Goal: Information Seeking & Learning: Learn about a topic

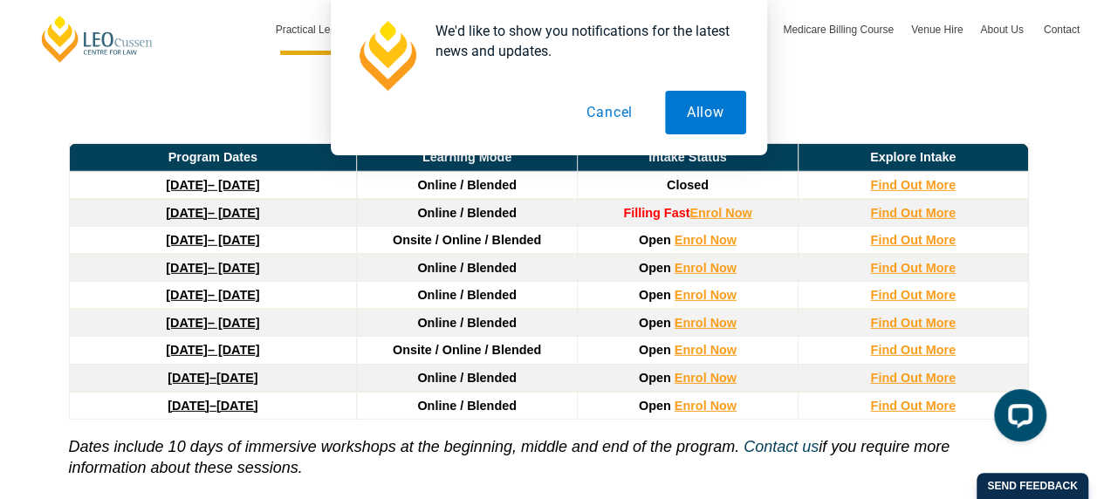
click at [259, 288] on link "23 March 2026 – 7 August 2026" at bounding box center [212, 295] width 93 height 14
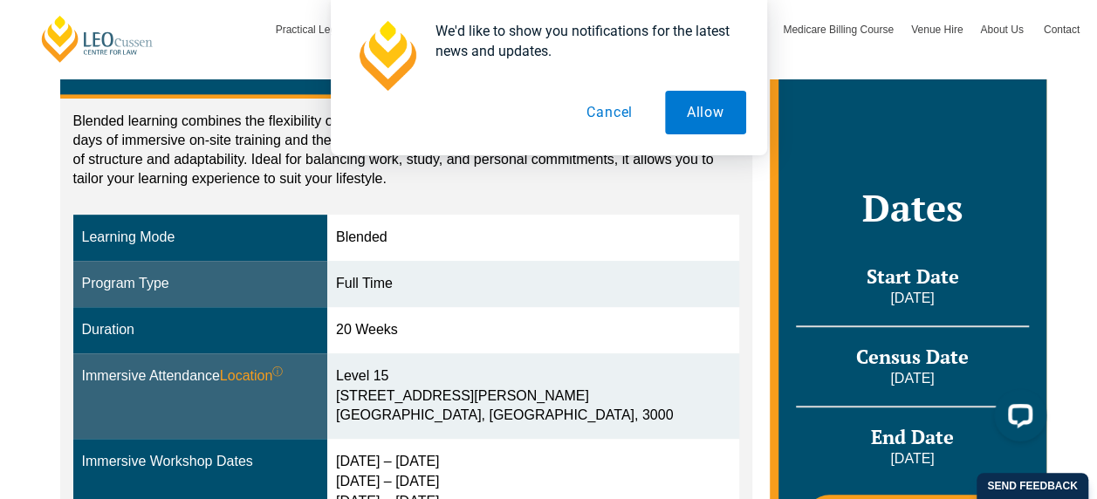
scroll to position [436, 0]
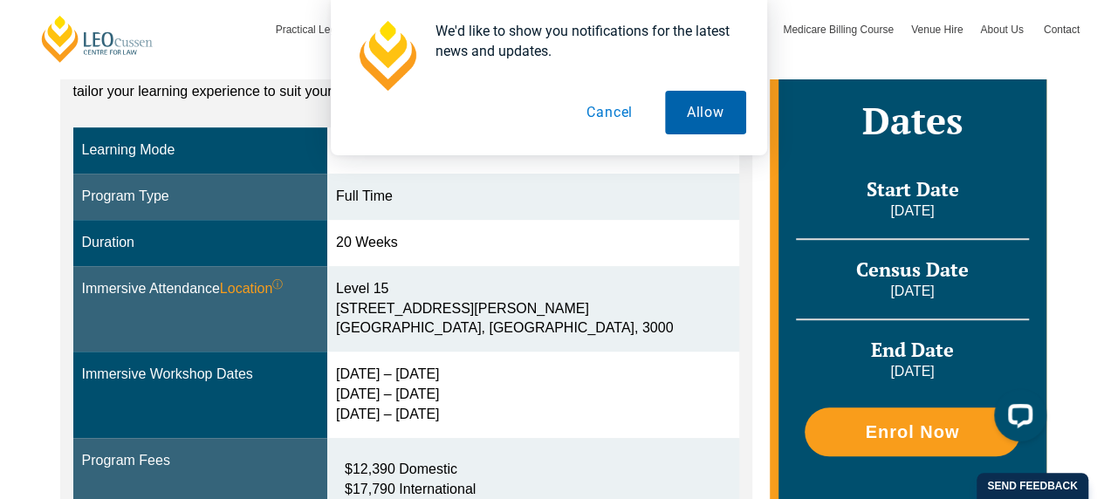
click at [707, 127] on button "Allow" at bounding box center [705, 113] width 81 height 44
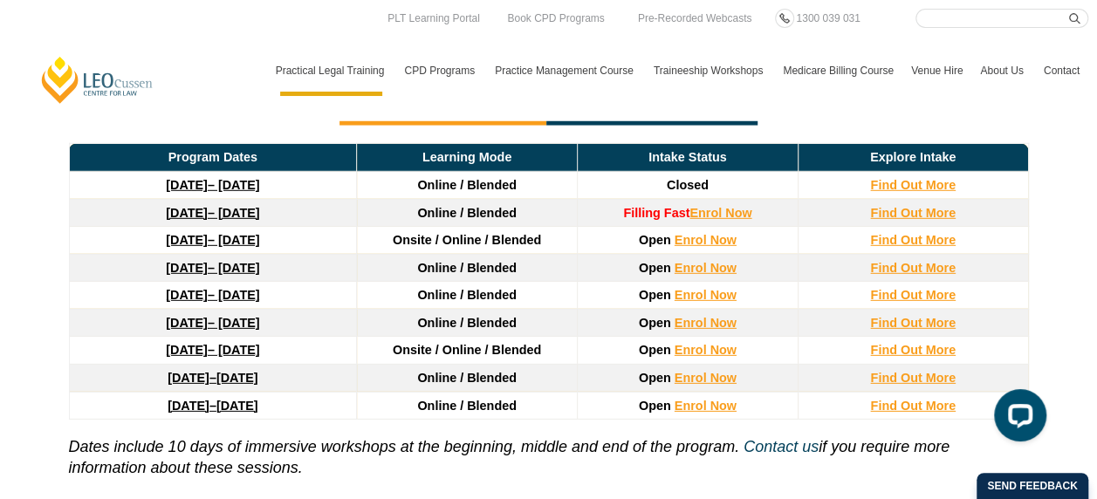
scroll to position [2339, 0]
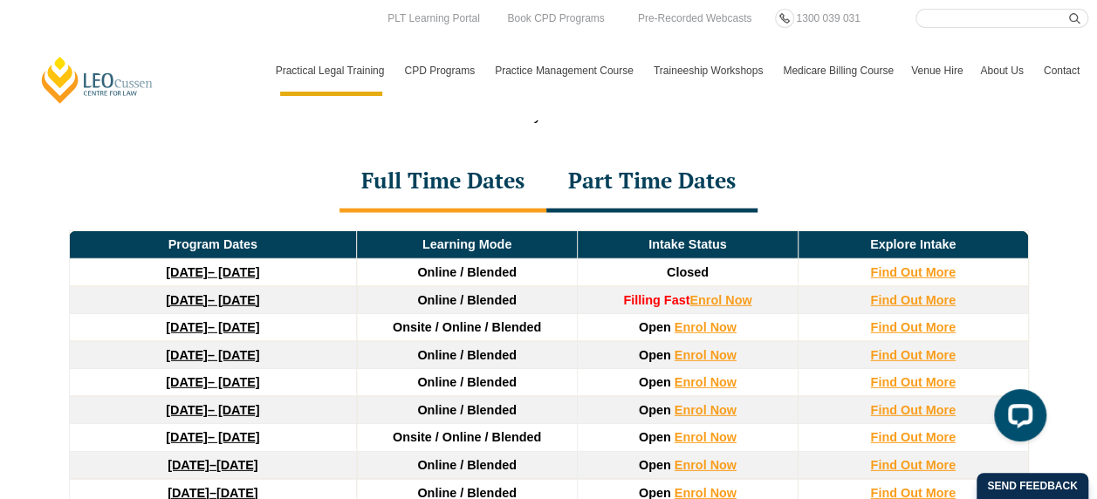
click at [616, 171] on div "Part Time Dates" at bounding box center [651, 182] width 211 height 61
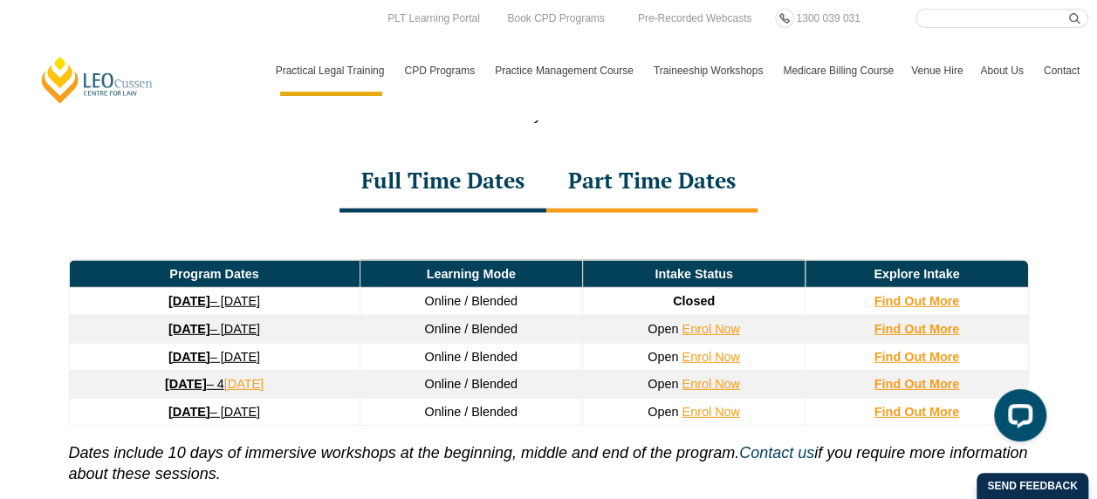
click at [235, 322] on link "26 January 2026 – 21 August 2026" at bounding box center [214, 329] width 92 height 14
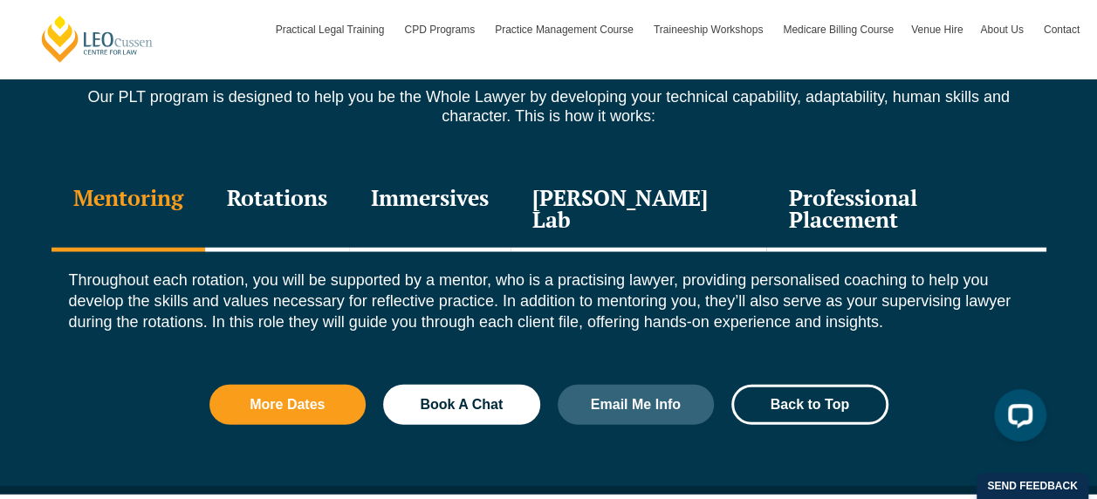
scroll to position [1920, 0]
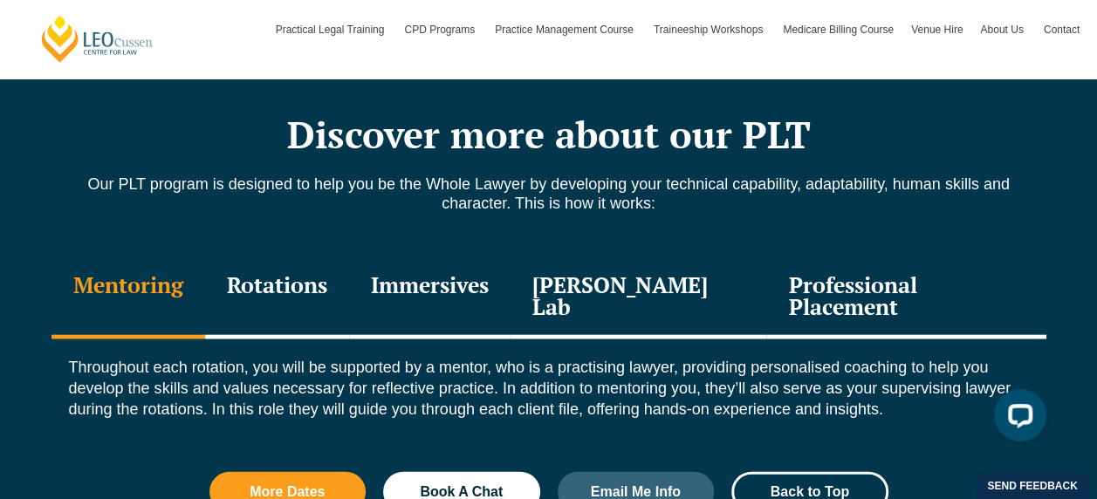
click at [430, 282] on div "Immersives" at bounding box center [429, 298] width 161 height 83
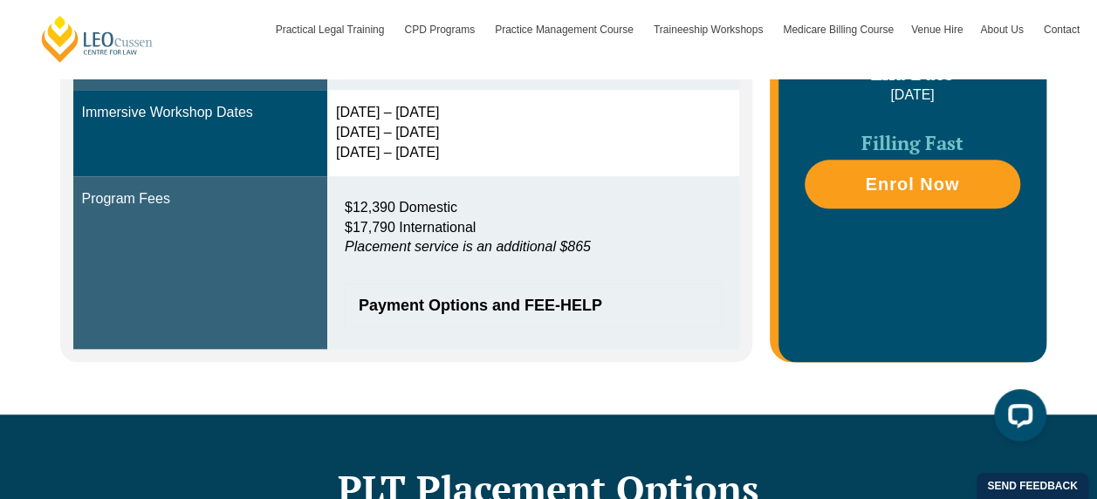
scroll to position [611, 0]
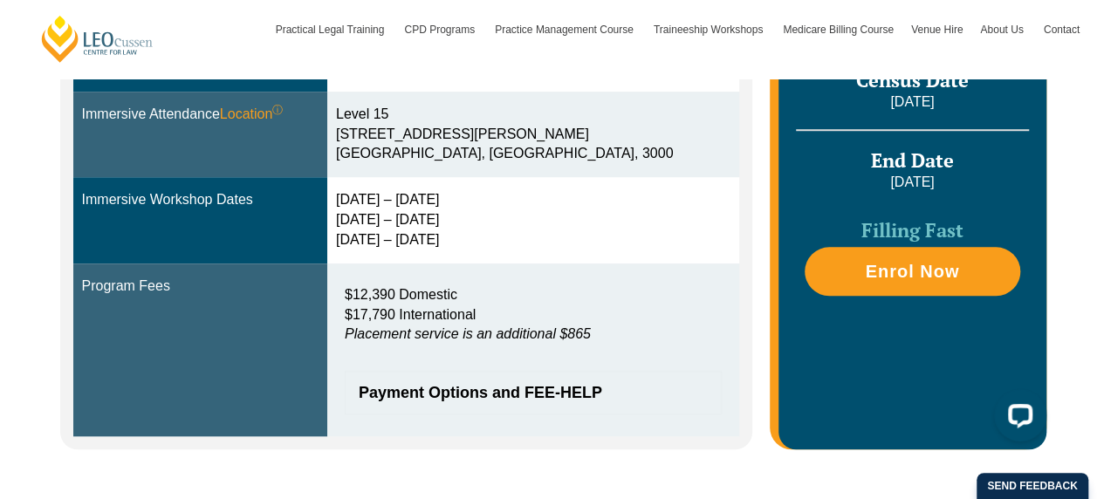
drag, startPoint x: 372, startPoint y: 204, endPoint x: 508, endPoint y: 236, distance: 139.7
click at [508, 236] on td "9 – 12 Feb 2026 2 – 4 Jun 2026 11 – 13 Aug 2026" at bounding box center [533, 220] width 412 height 86
click at [535, 291] on p "$12,390 Domestic $17,790 International Placement service is an additional $865" at bounding box center [533, 315] width 377 height 60
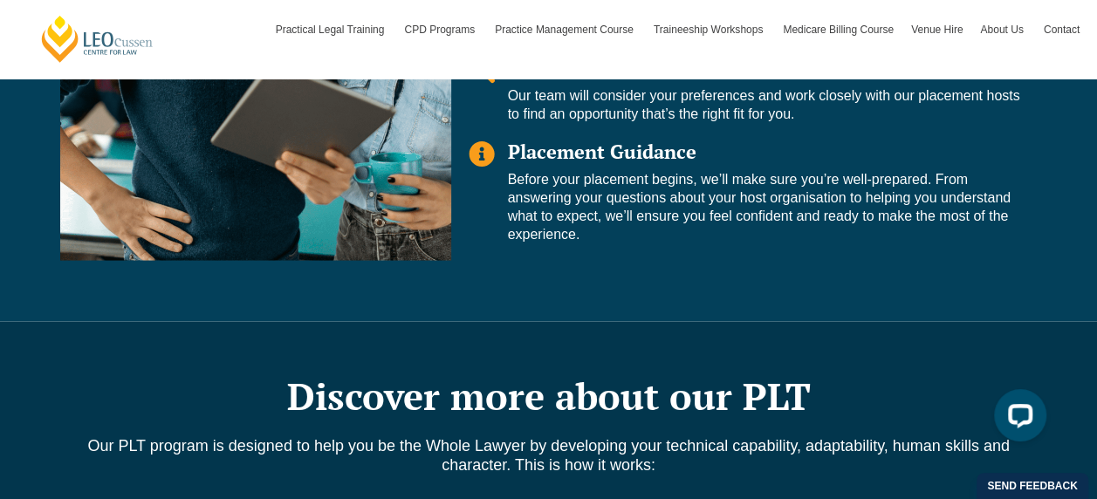
scroll to position [1920, 0]
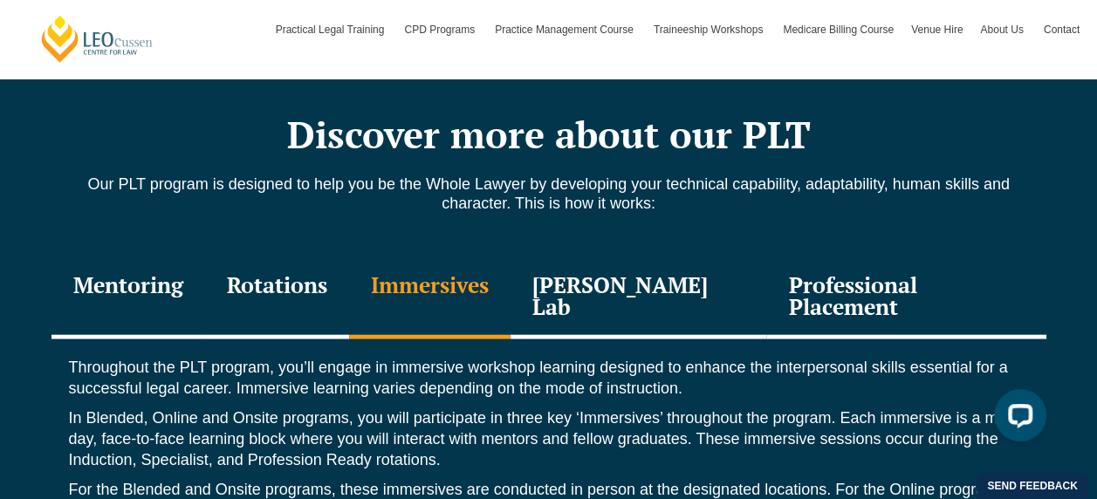
click at [302, 290] on div "Rotations" at bounding box center [277, 298] width 144 height 83
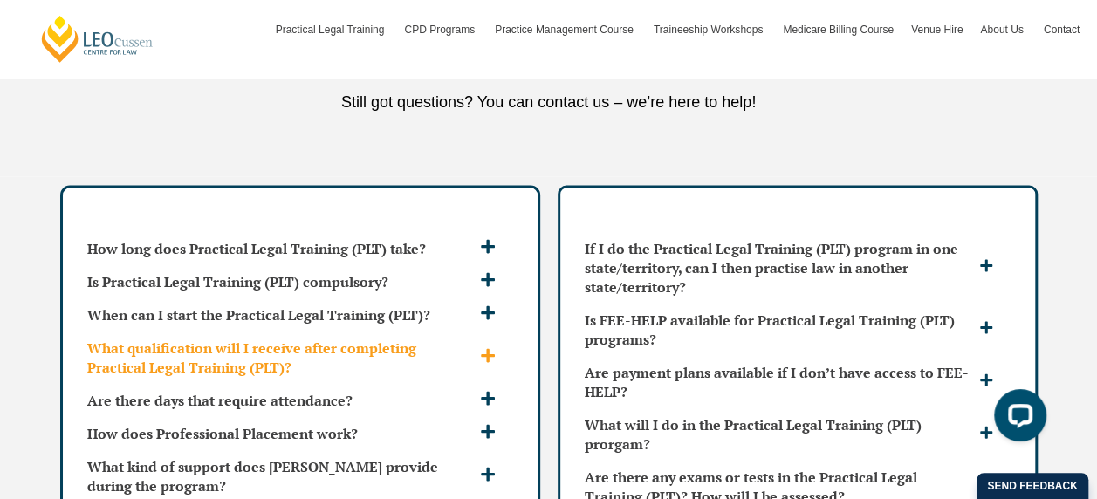
scroll to position [5063, 0]
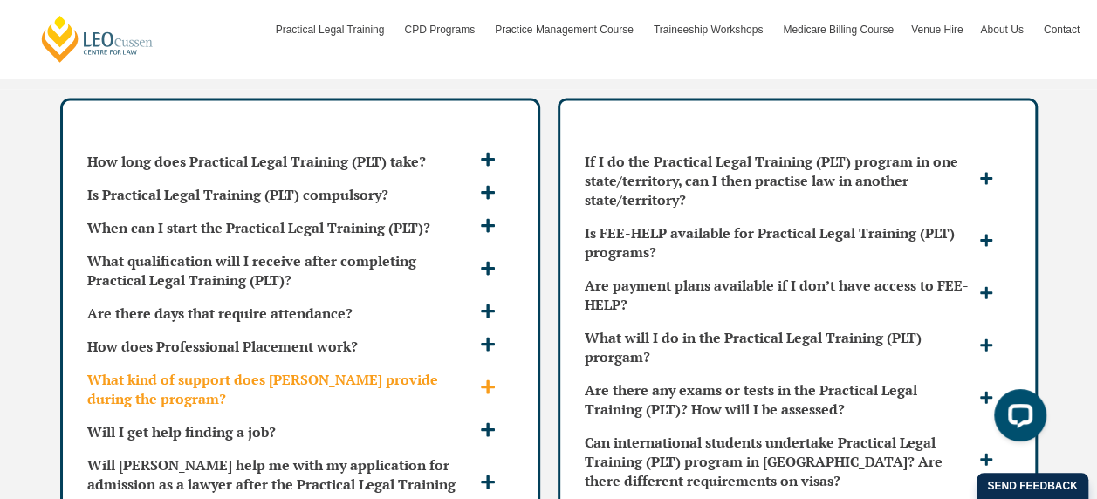
click at [496, 380] on span at bounding box center [490, 389] width 29 height 18
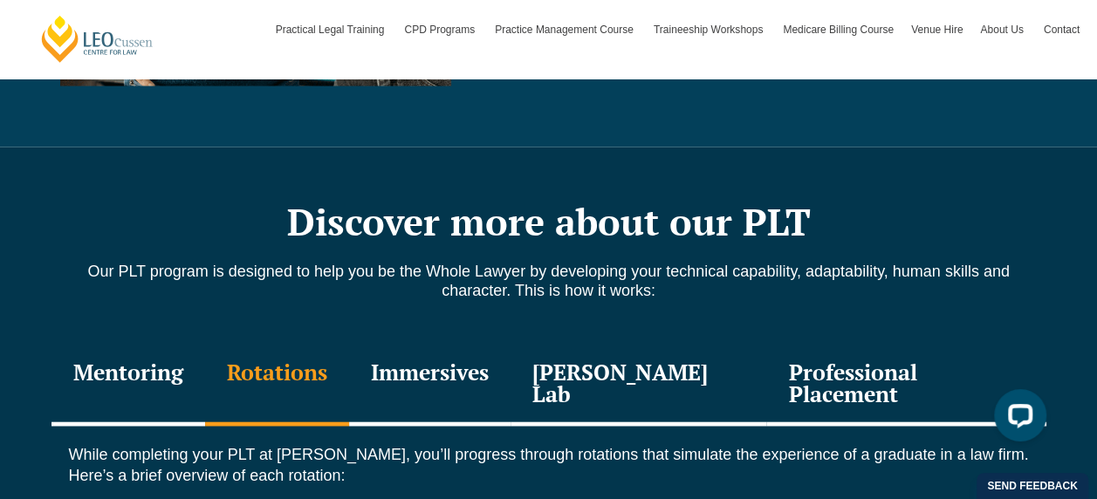
scroll to position [1920, 0]
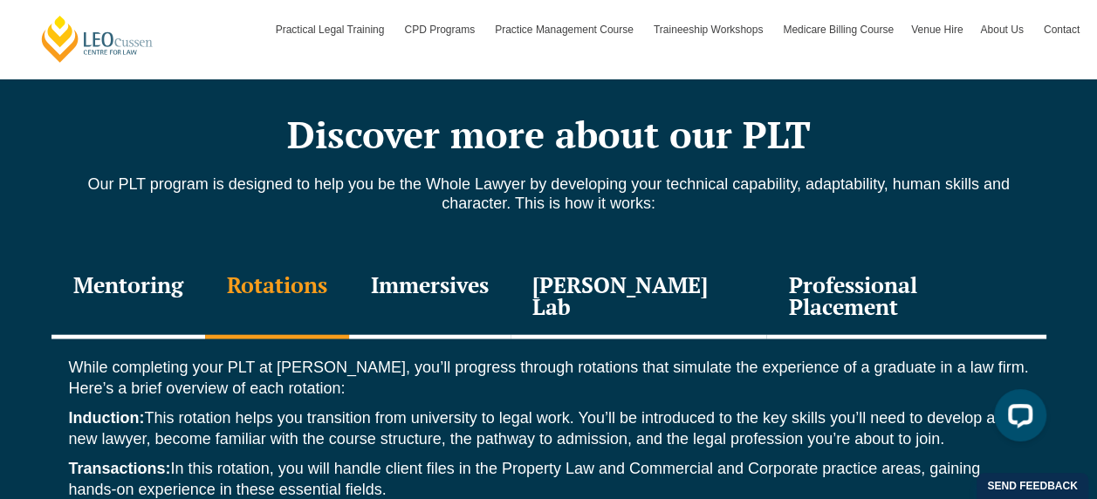
click at [635, 290] on div "Leo Justice Lab" at bounding box center [639, 298] width 257 height 83
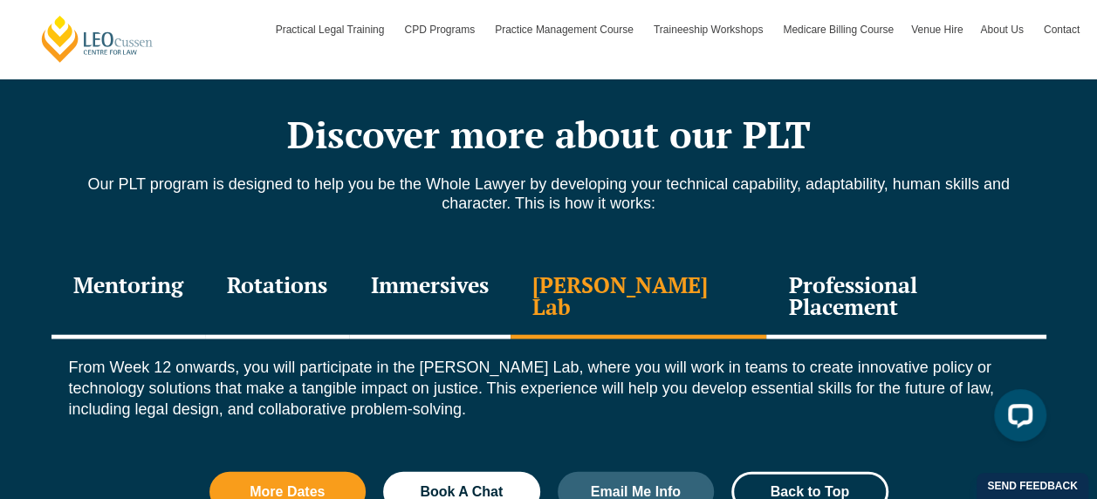
click at [176, 288] on div "Mentoring" at bounding box center [128, 298] width 154 height 83
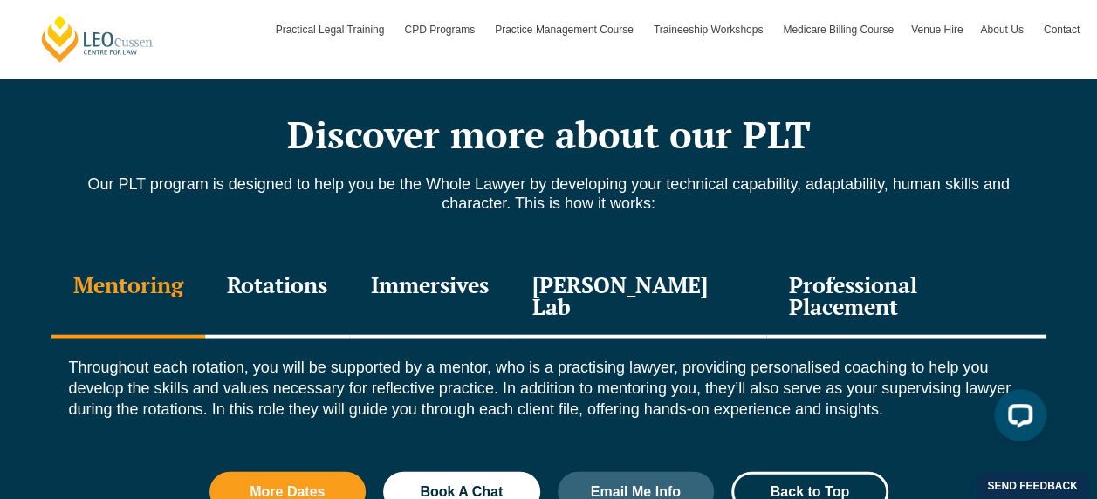
click at [312, 302] on div "Rotations" at bounding box center [277, 298] width 144 height 83
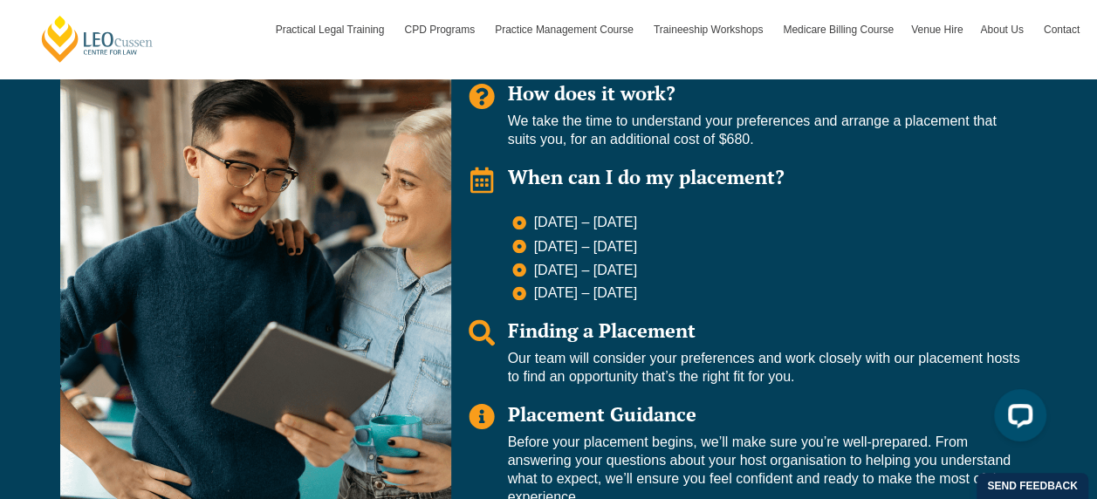
scroll to position [1309, 0]
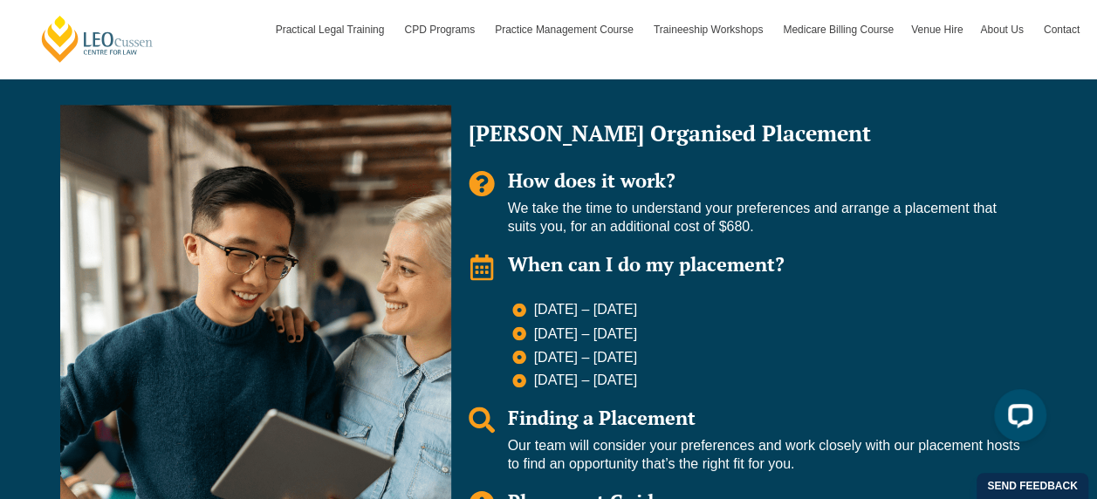
click at [676, 213] on p "We take the time to understand your preferences and arrange a placement that su…" at bounding box center [764, 218] width 512 height 37
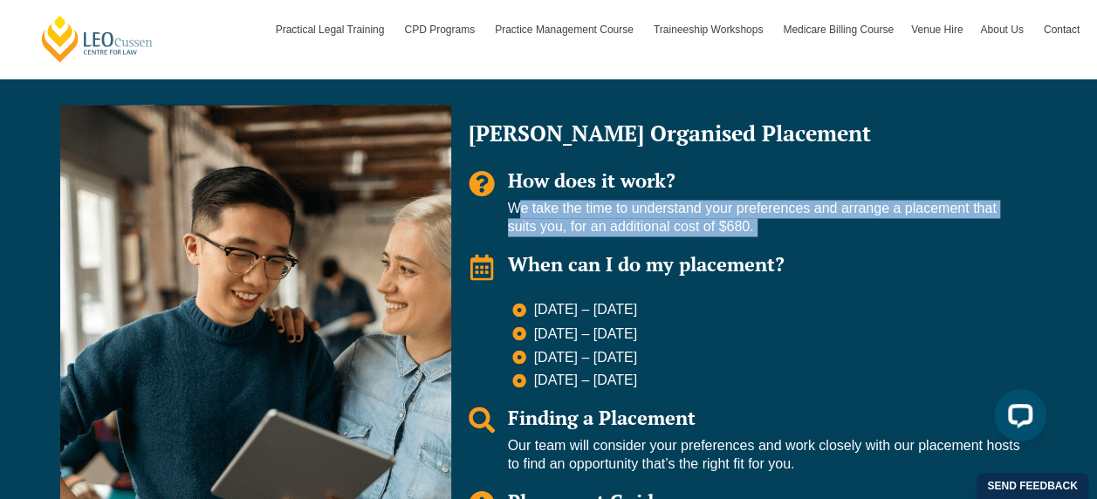
click at [676, 213] on p "We take the time to understand your preferences and arrange a placement that su…" at bounding box center [764, 218] width 512 height 37
drag, startPoint x: 676, startPoint y: 213, endPoint x: 695, endPoint y: 410, distance: 198.1
click at [698, 386] on li "10 – 28 May 2027" at bounding box center [766, 380] width 508 height 18
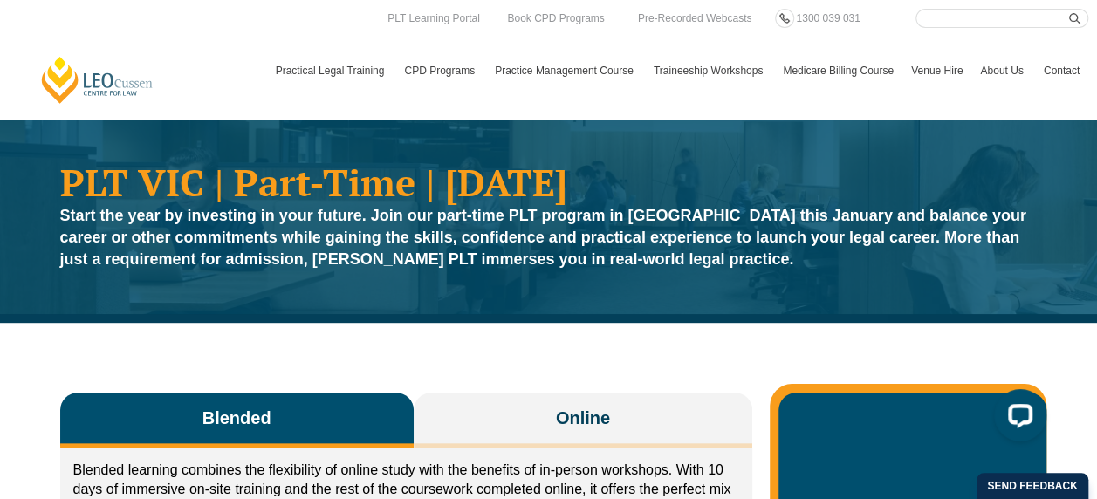
scroll to position [175, 0]
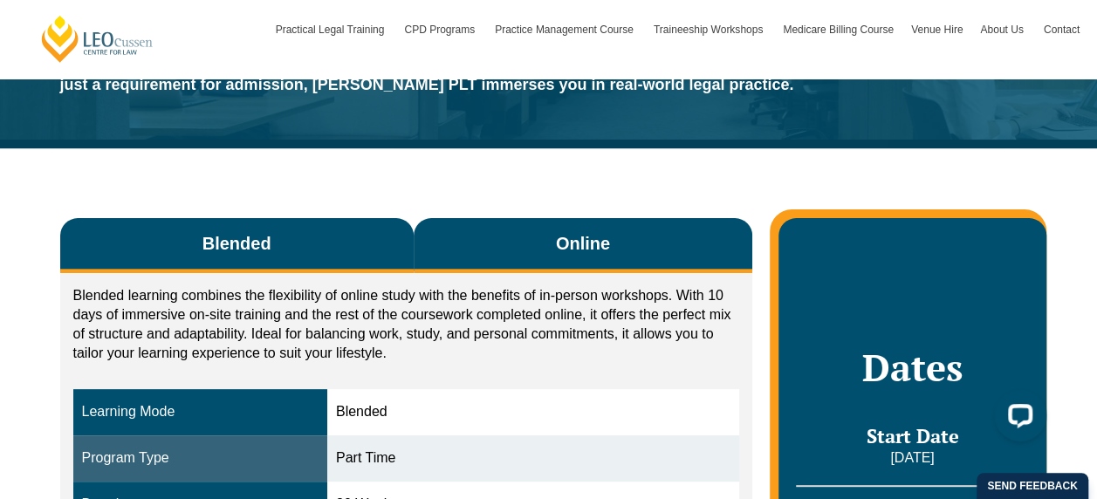
click at [457, 251] on button "Online" at bounding box center [584, 245] width 340 height 55
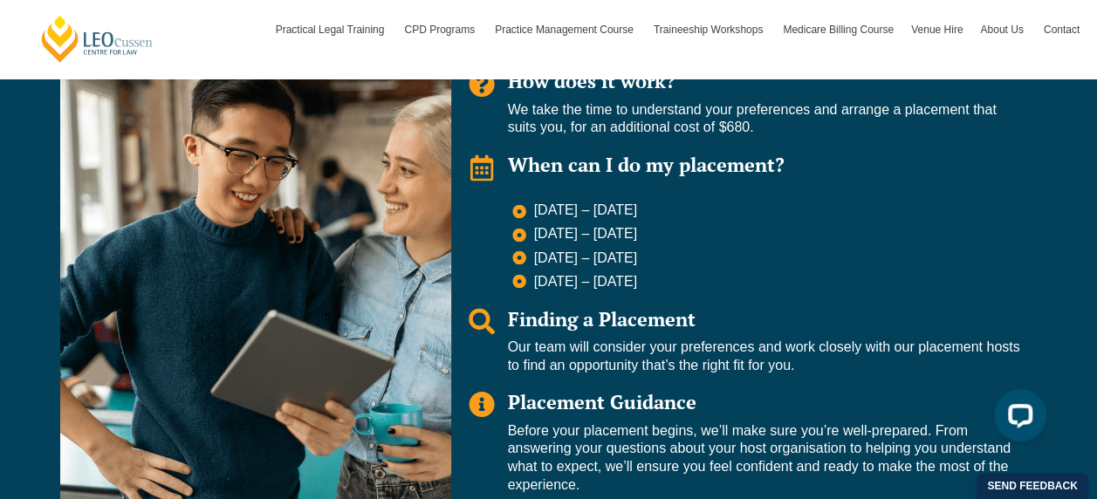
scroll to position [1222, 0]
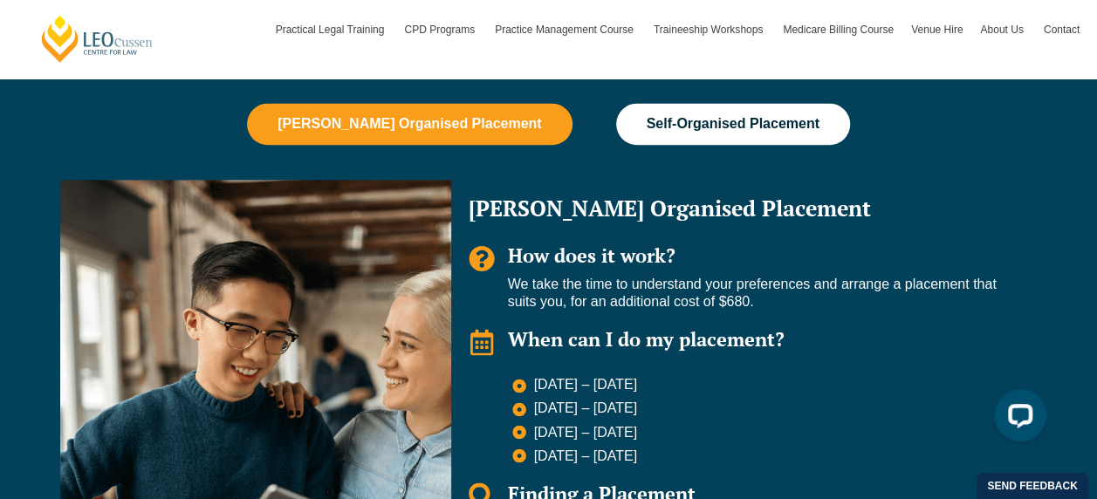
click at [659, 131] on span "Self-Organised Placement" at bounding box center [733, 124] width 173 height 16
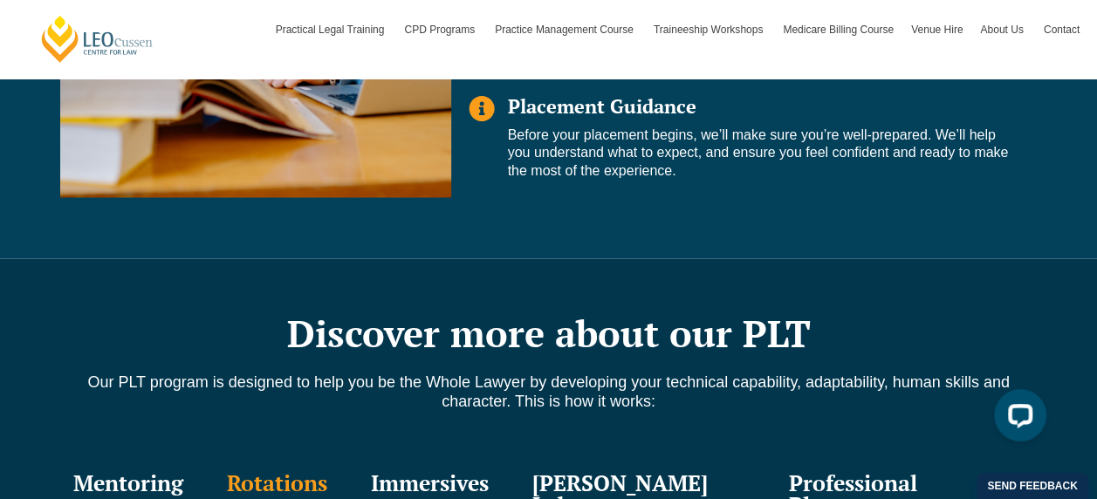
scroll to position [1833, 0]
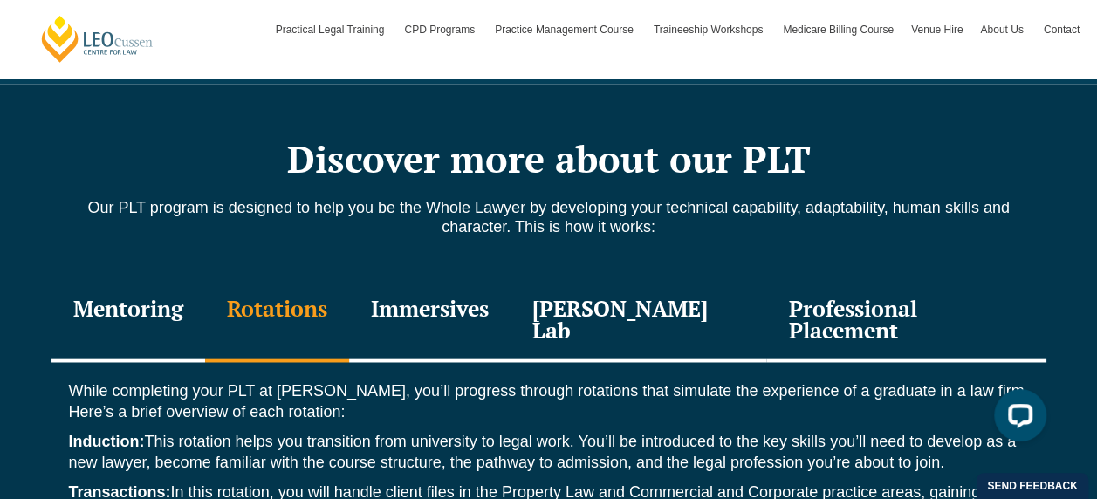
click at [510, 330] on div "Immersives" at bounding box center [429, 321] width 161 height 83
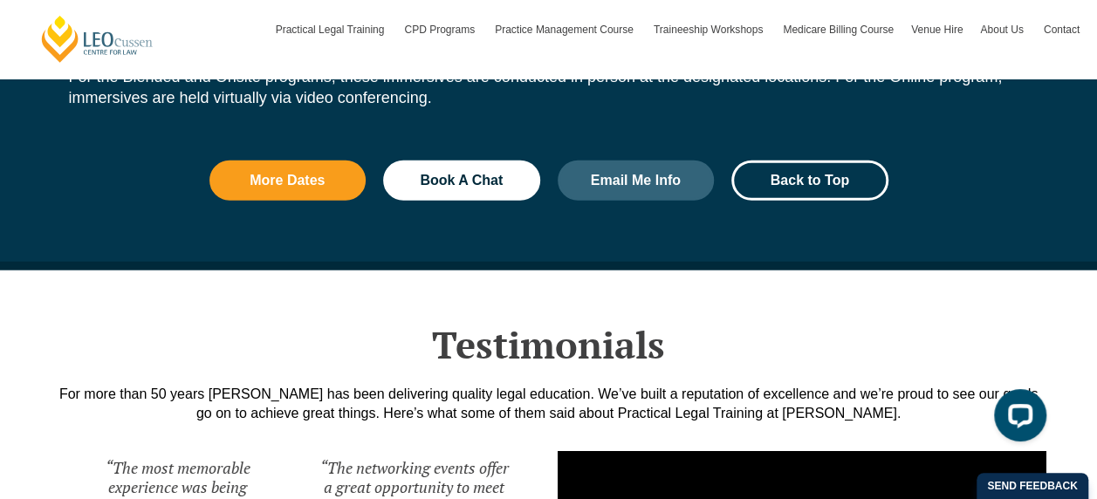
scroll to position [2531, 0]
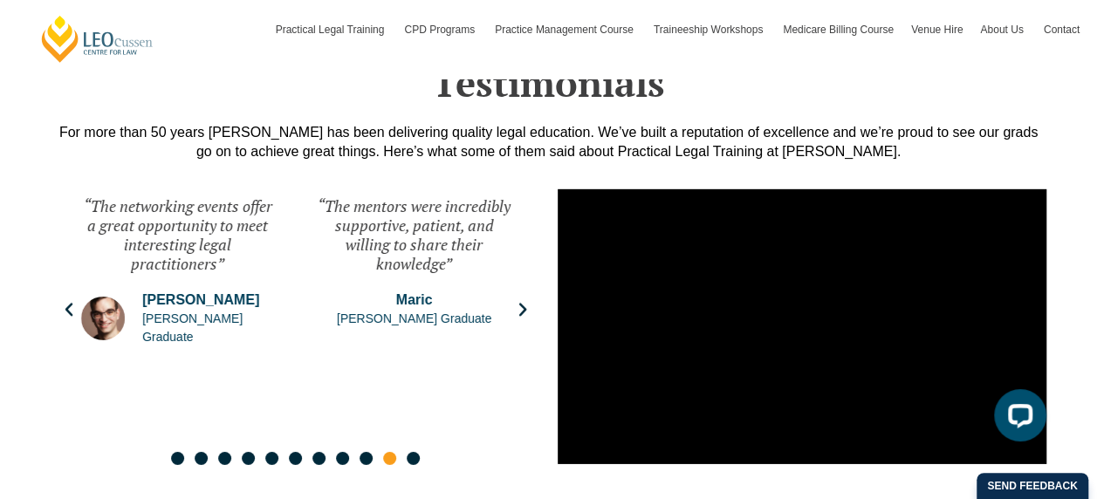
click at [525, 292] on div "“The mentors were incredibly supportive, patient, and willing to share their kn…" at bounding box center [414, 310] width 228 height 262
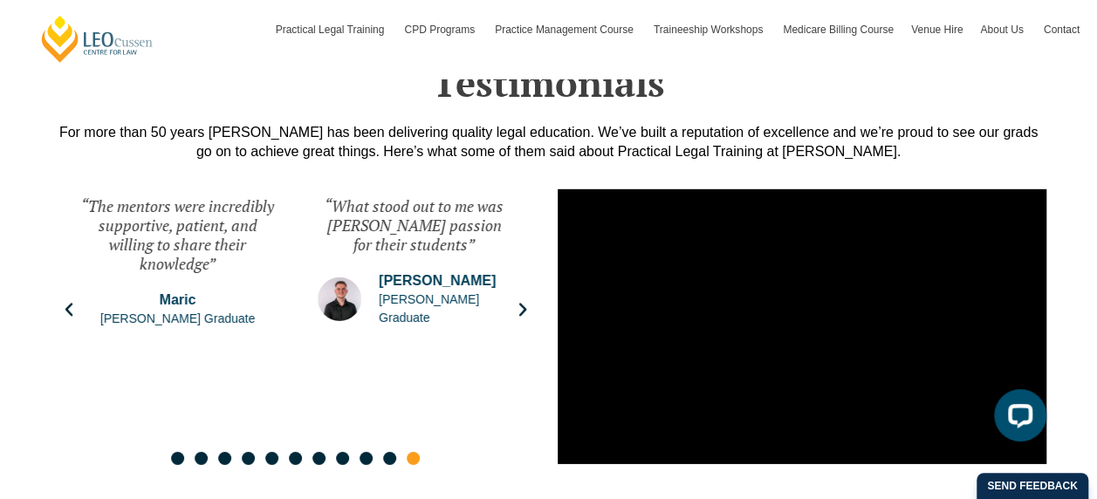
click at [525, 292] on div "“What stood out to me was Leo Cussen's passion for their students” Josh Leo Cus…" at bounding box center [414, 310] width 228 height 262
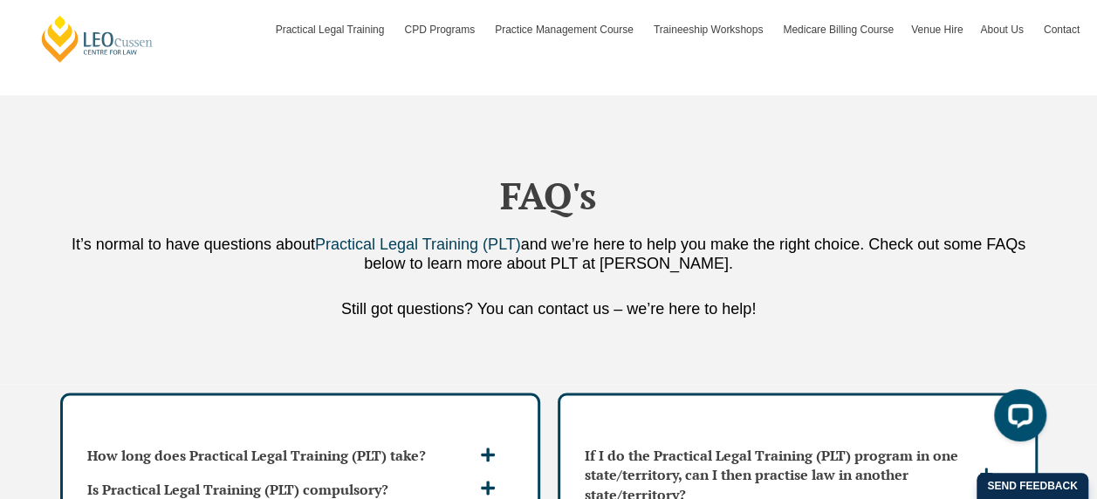
scroll to position [4539, 0]
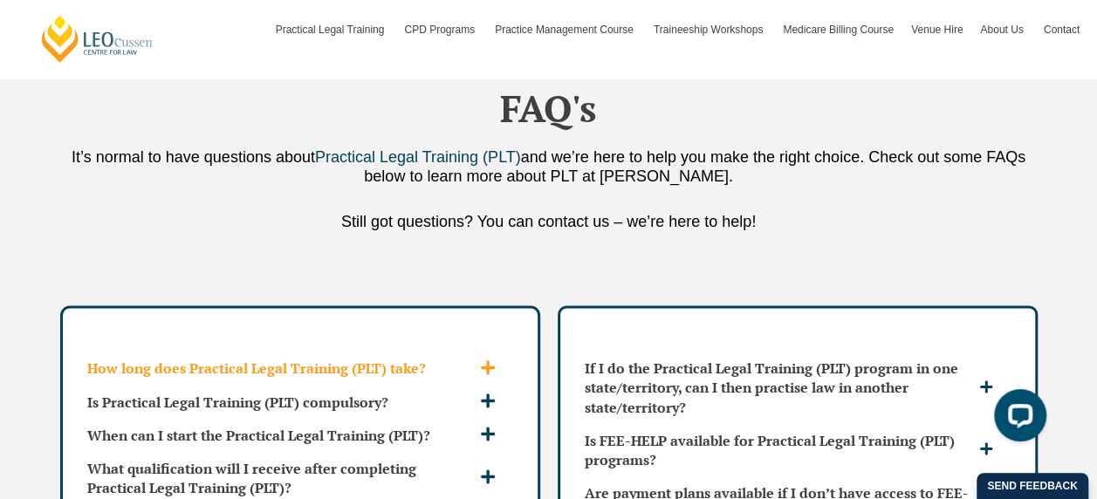
click at [499, 360] on span at bounding box center [490, 369] width 29 height 18
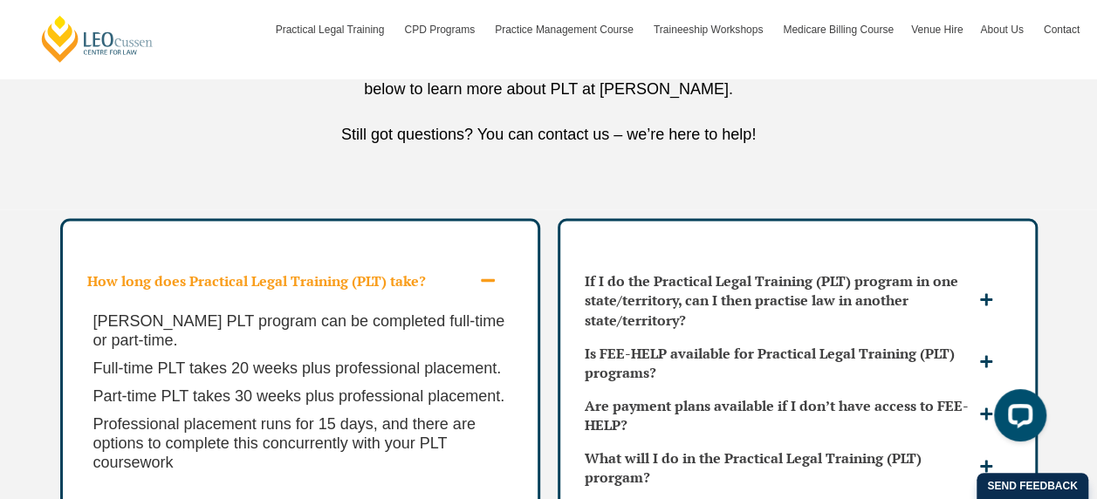
scroll to position [4713, 0]
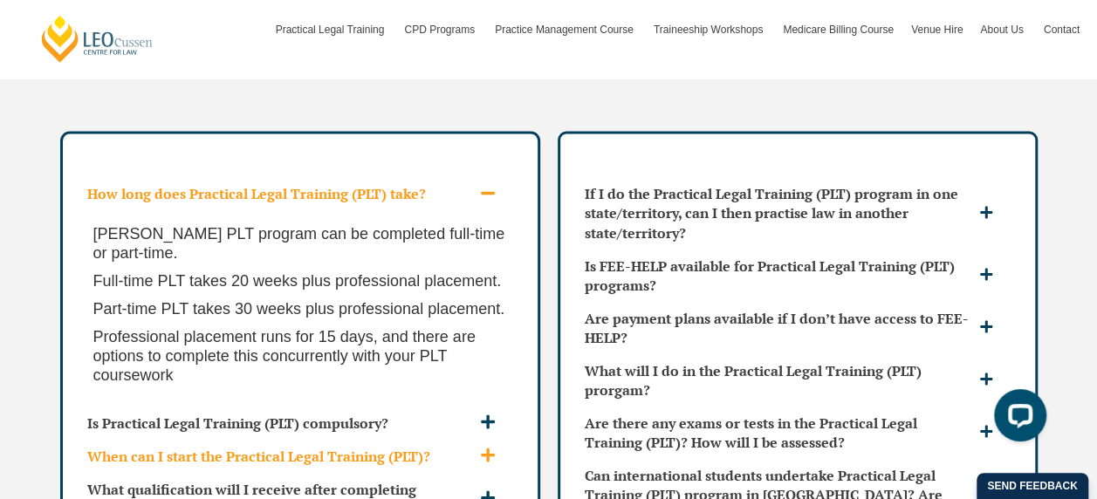
click at [489, 448] on icon at bounding box center [488, 455] width 14 height 14
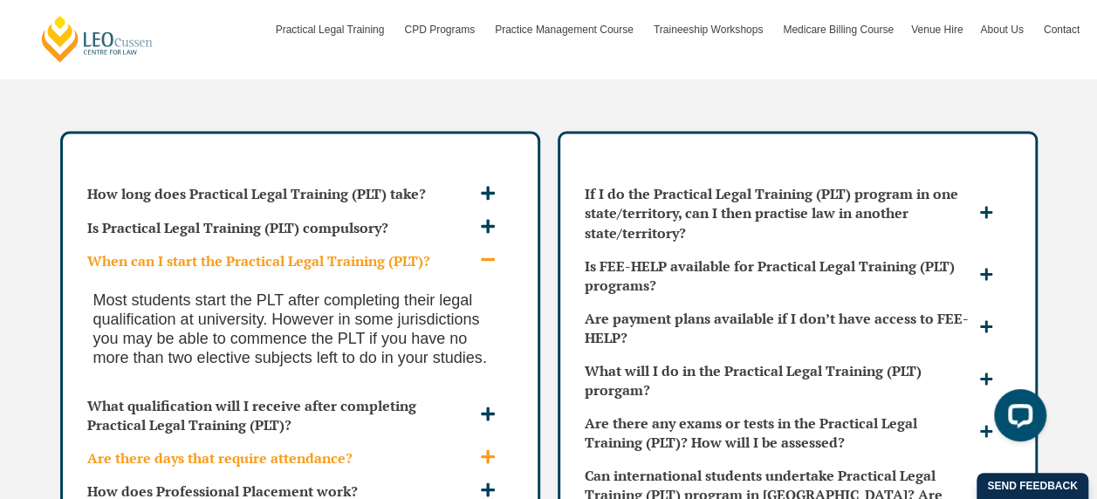
click at [486, 441] on div "Are there days that require attendance?" at bounding box center [300, 457] width 440 height 33
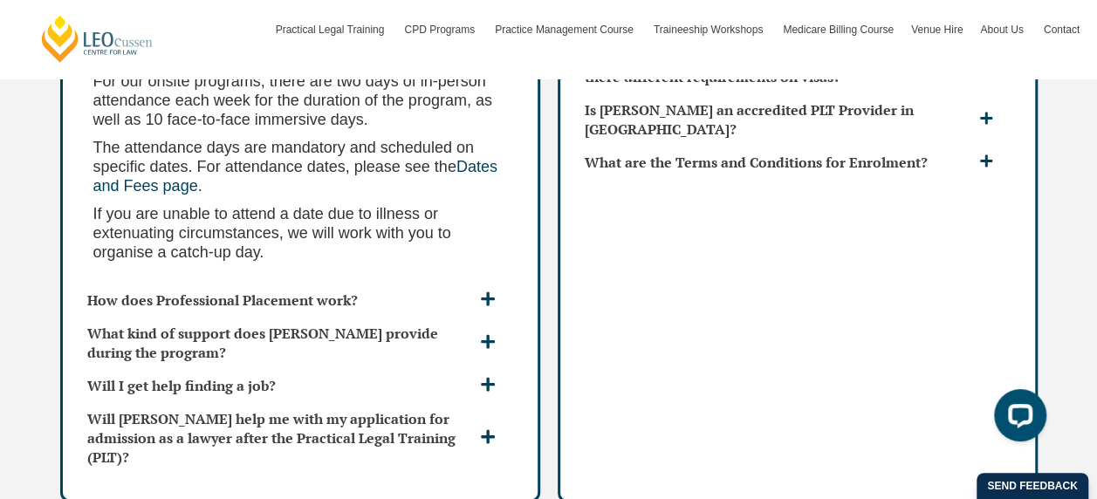
scroll to position [4888, 0]
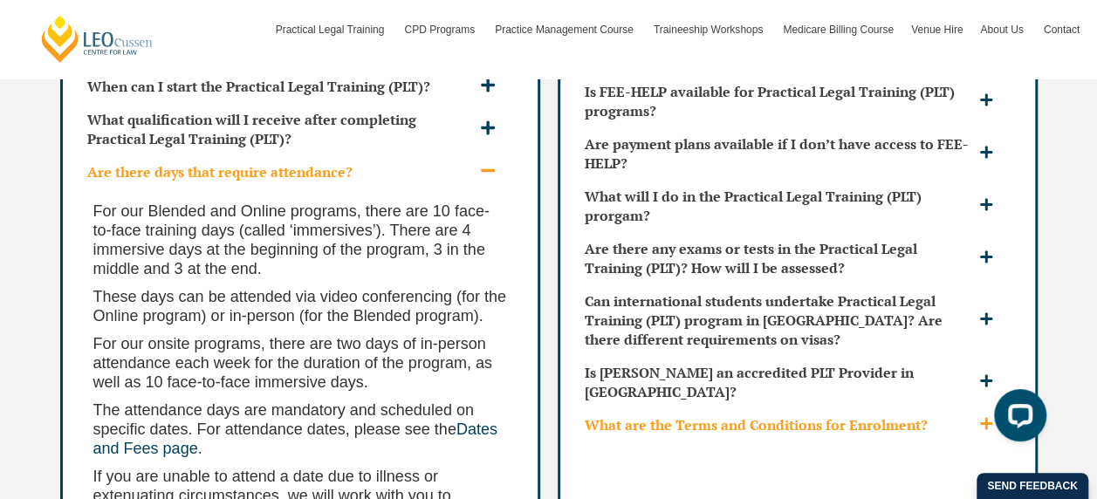
click at [993, 408] on div "What are the Terms and Conditions for Enrolment?" at bounding box center [798, 424] width 440 height 33
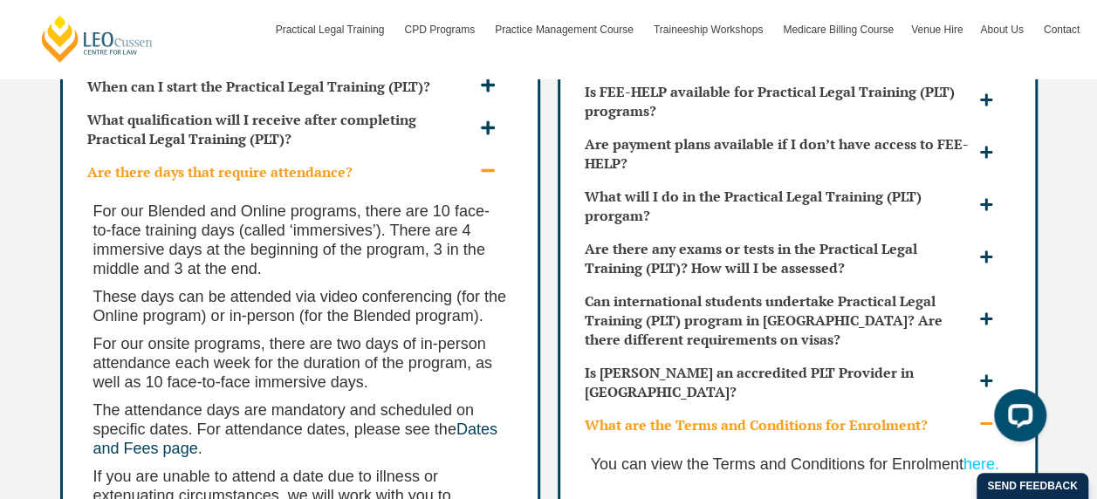
click at [980, 404] on div at bounding box center [1016, 418] width 73 height 73
click at [792, 454] on p "You can view the Terms and Conditions for Enrolment here." at bounding box center [798, 463] width 414 height 19
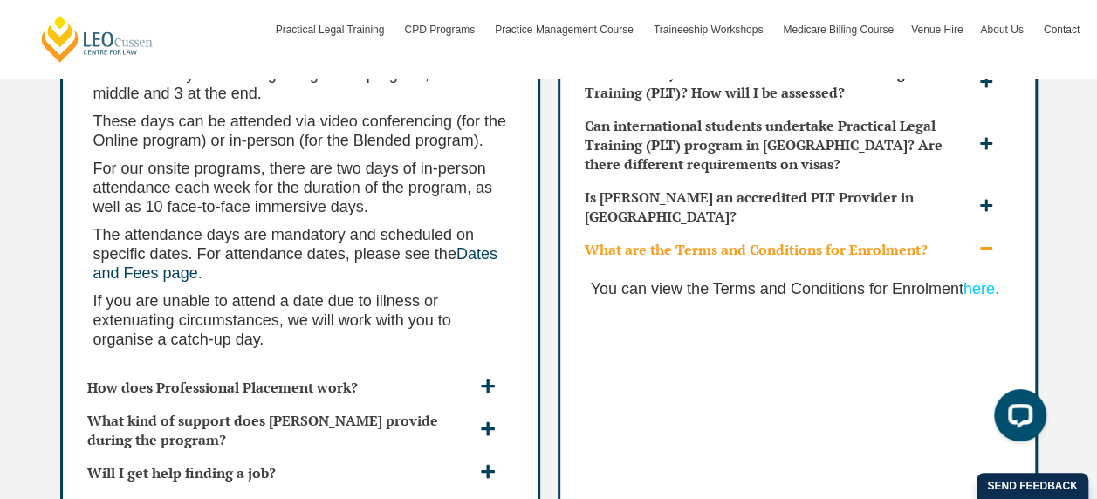
click at [979, 280] on link "here." at bounding box center [982, 288] width 36 height 17
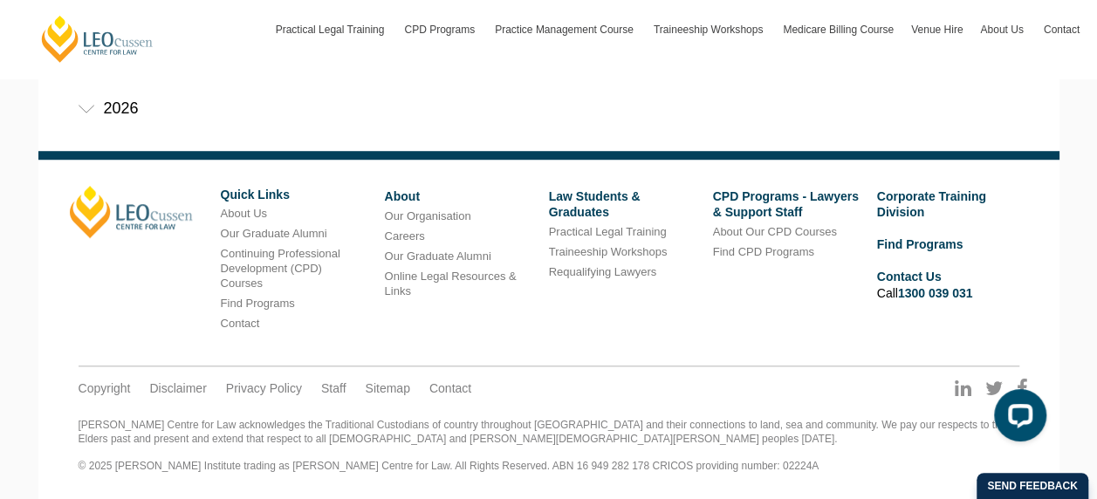
scroll to position [250, 0]
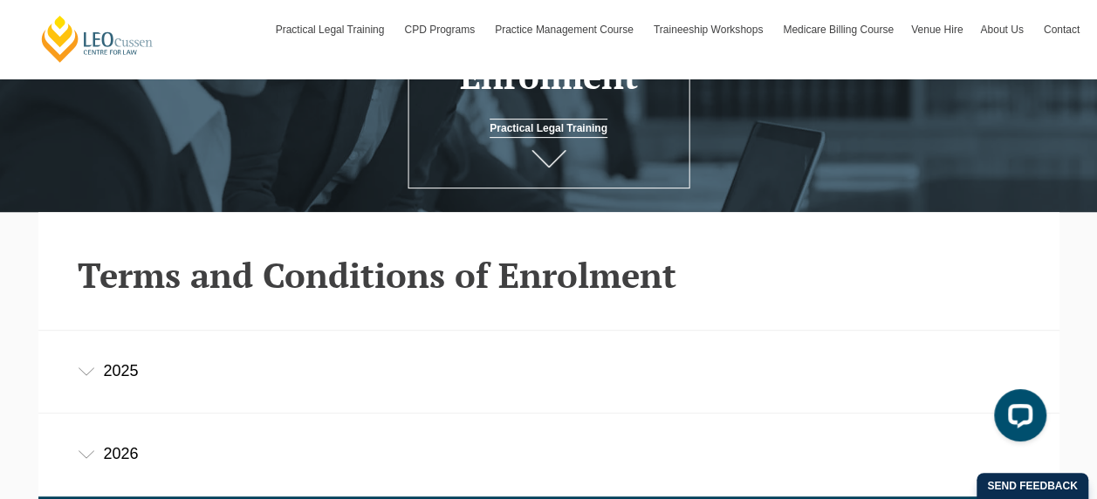
click at [122, 379] on div "2025" at bounding box center [548, 371] width 1021 height 81
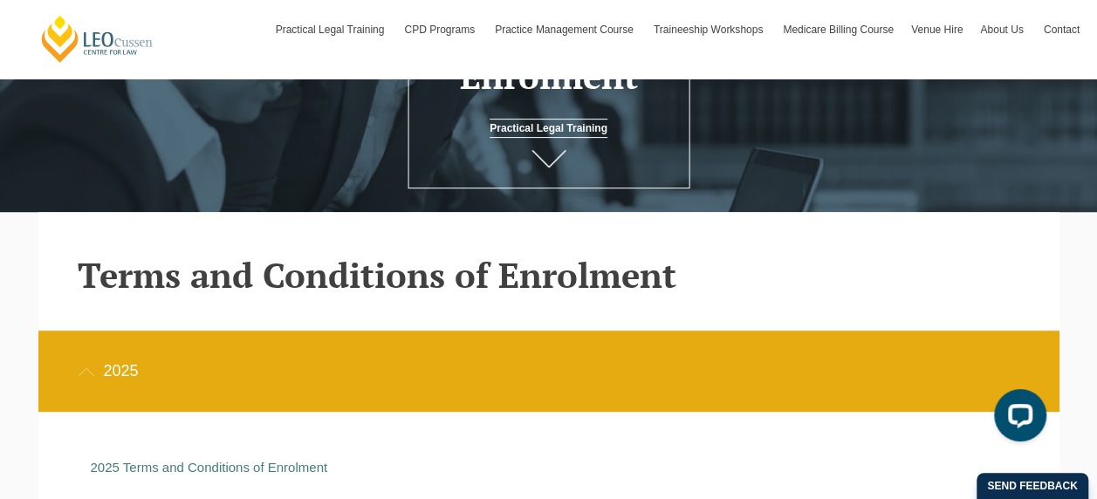
scroll to position [424, 0]
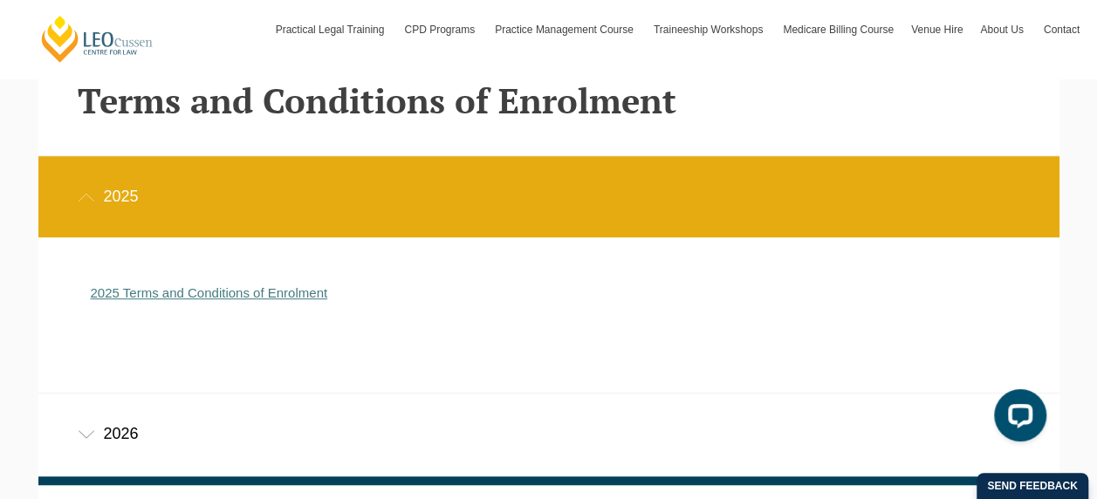
click at [172, 294] on link "2025 Terms and Conditions of Enrolment" at bounding box center [209, 292] width 237 height 15
